Goal: Information Seeking & Learning: Compare options

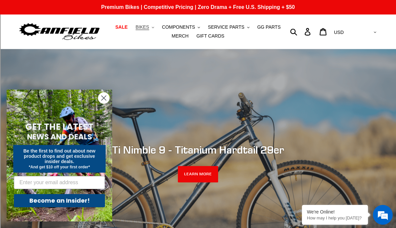
click at [153, 27] on icon ".cls-1{fill:#231f20}" at bounding box center [153, 27] width 2 height 2
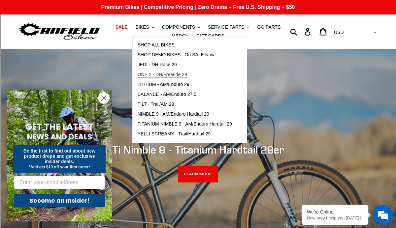
click at [203, 74] on link "ONE.2 - DH/Freeride 29" at bounding box center [185, 75] width 104 height 10
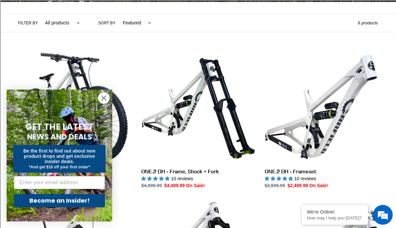
scroll to position [147, 0]
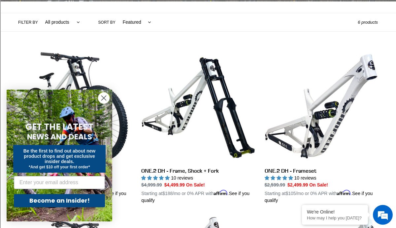
click at [102, 95] on circle "Close dialog" at bounding box center [103, 98] width 11 height 11
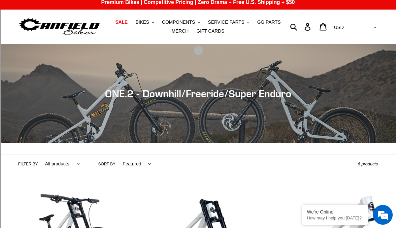
scroll to position [0, 0]
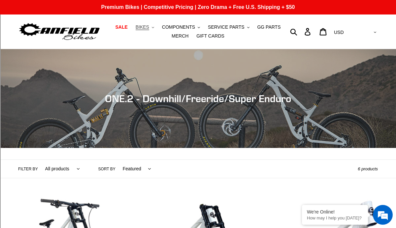
click at [149, 27] on span "BIKES" at bounding box center [143, 27] width 14 height 6
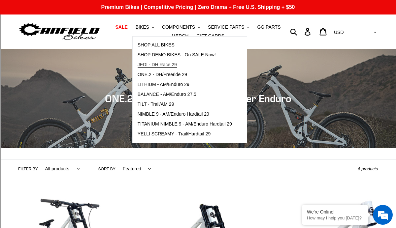
click at [169, 65] on span "JEDI - DH Race 29" at bounding box center [157, 65] width 39 height 6
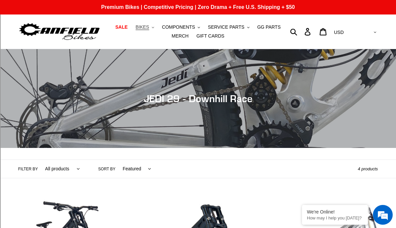
click at [145, 28] on span "BIKES" at bounding box center [143, 27] width 14 height 6
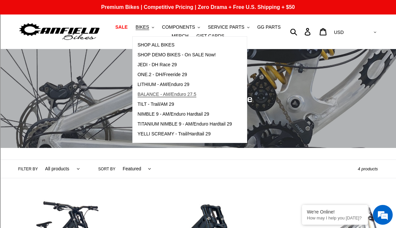
click at [209, 92] on link "BALANCE - AM/Enduro 27.5" at bounding box center [185, 95] width 104 height 10
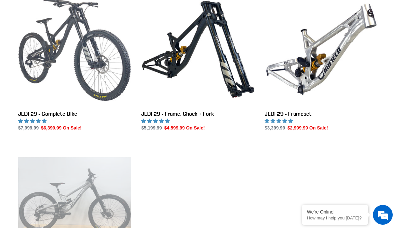
scroll to position [204, 0]
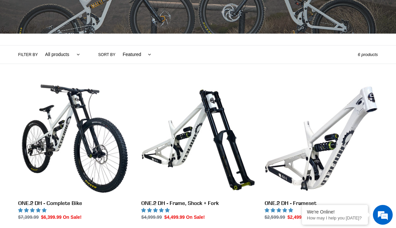
scroll to position [114, 0]
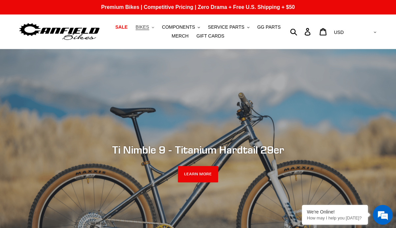
click at [143, 31] on button "BIKES .cls-1{fill:#231f20}" at bounding box center [144, 27] width 25 height 9
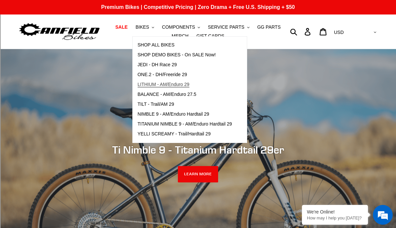
click at [218, 84] on link "LITHIUM - AM/Enduro 29" at bounding box center [185, 85] width 104 height 10
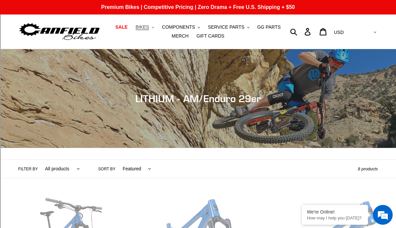
click at [149, 26] on span "BIKES" at bounding box center [143, 27] width 14 height 6
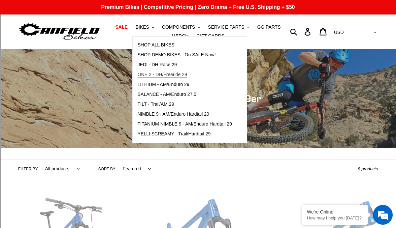
click at [197, 79] on link "ONE.2 - DH/Freeride 29" at bounding box center [185, 75] width 104 height 10
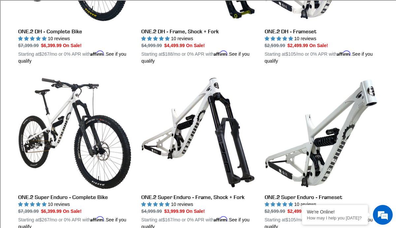
scroll to position [249, 0]
